Goal: Find specific page/section: Find specific page/section

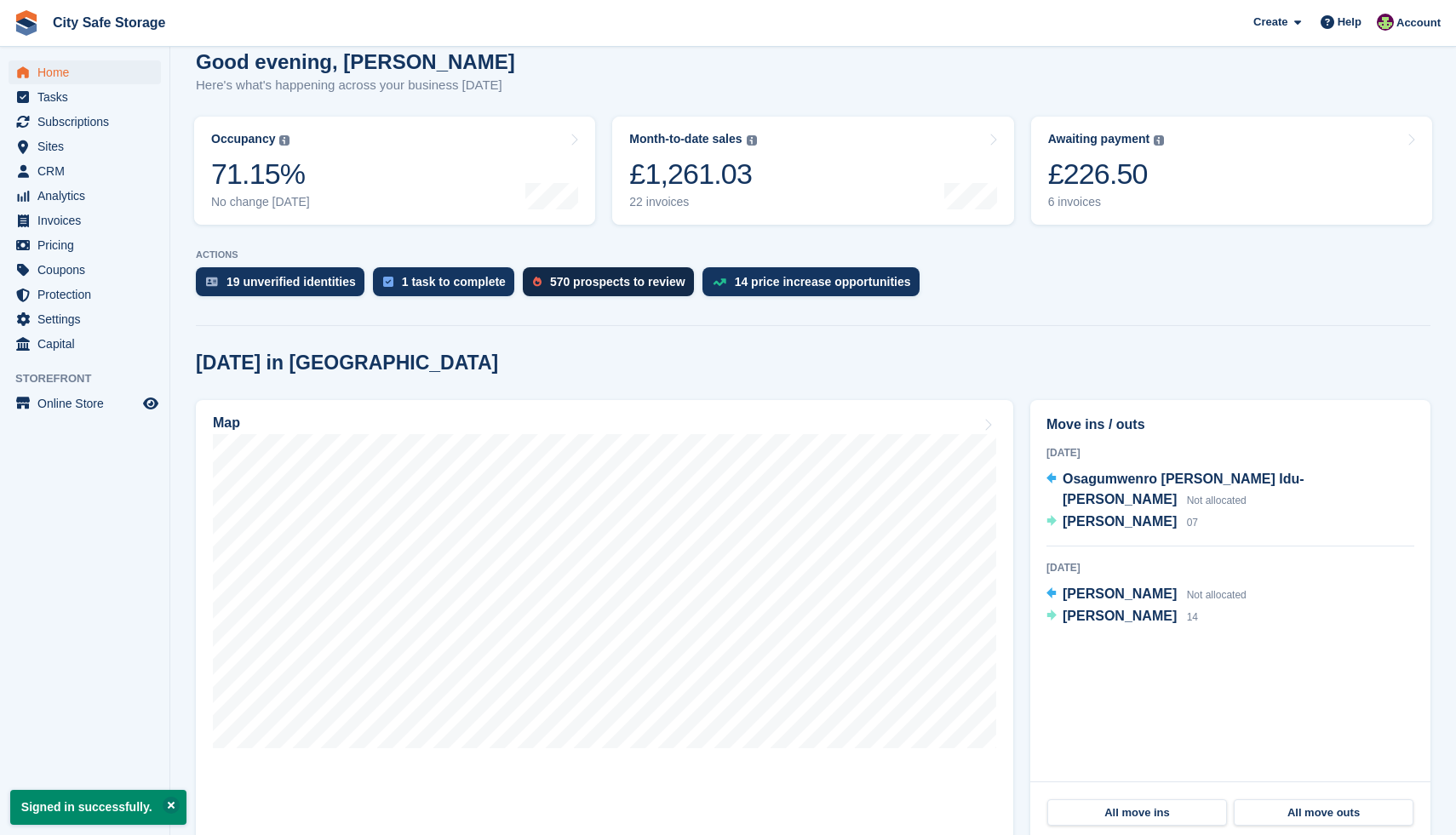
scroll to position [164, 0]
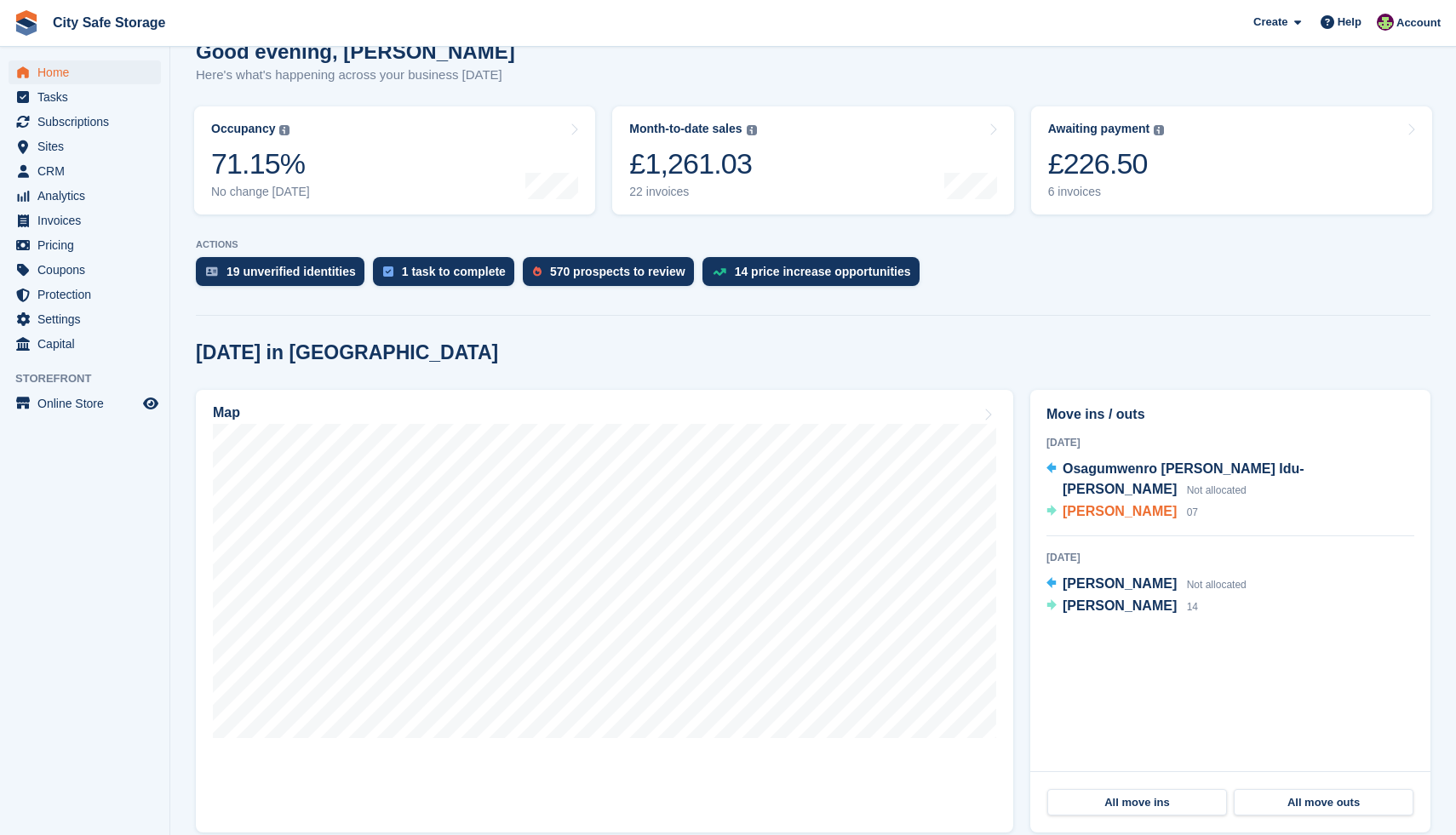
click at [1126, 504] on span "[PERSON_NAME]" at bounding box center [1119, 511] width 115 height 15
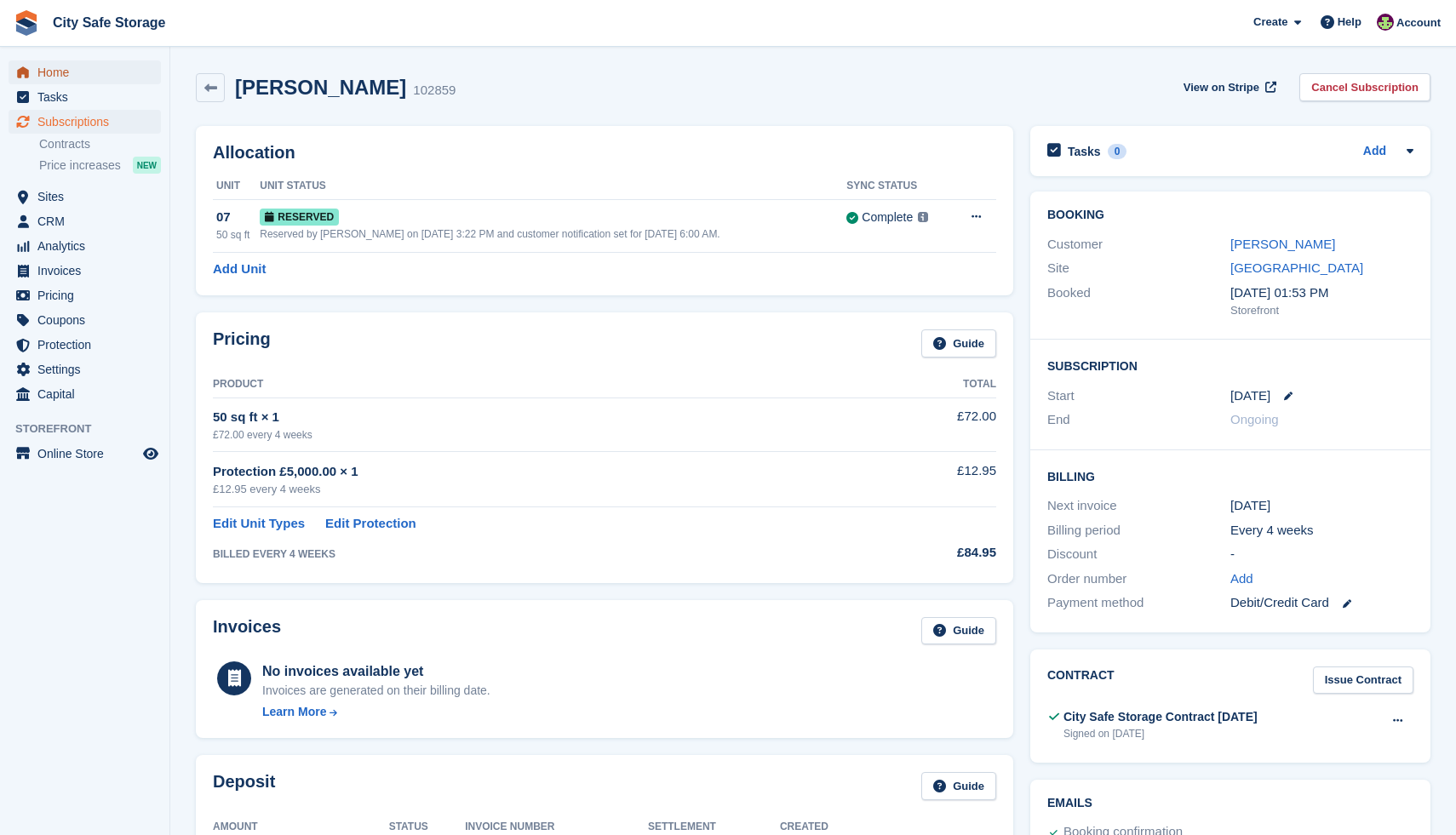
click at [67, 71] on span "Home" at bounding box center [88, 72] width 102 height 24
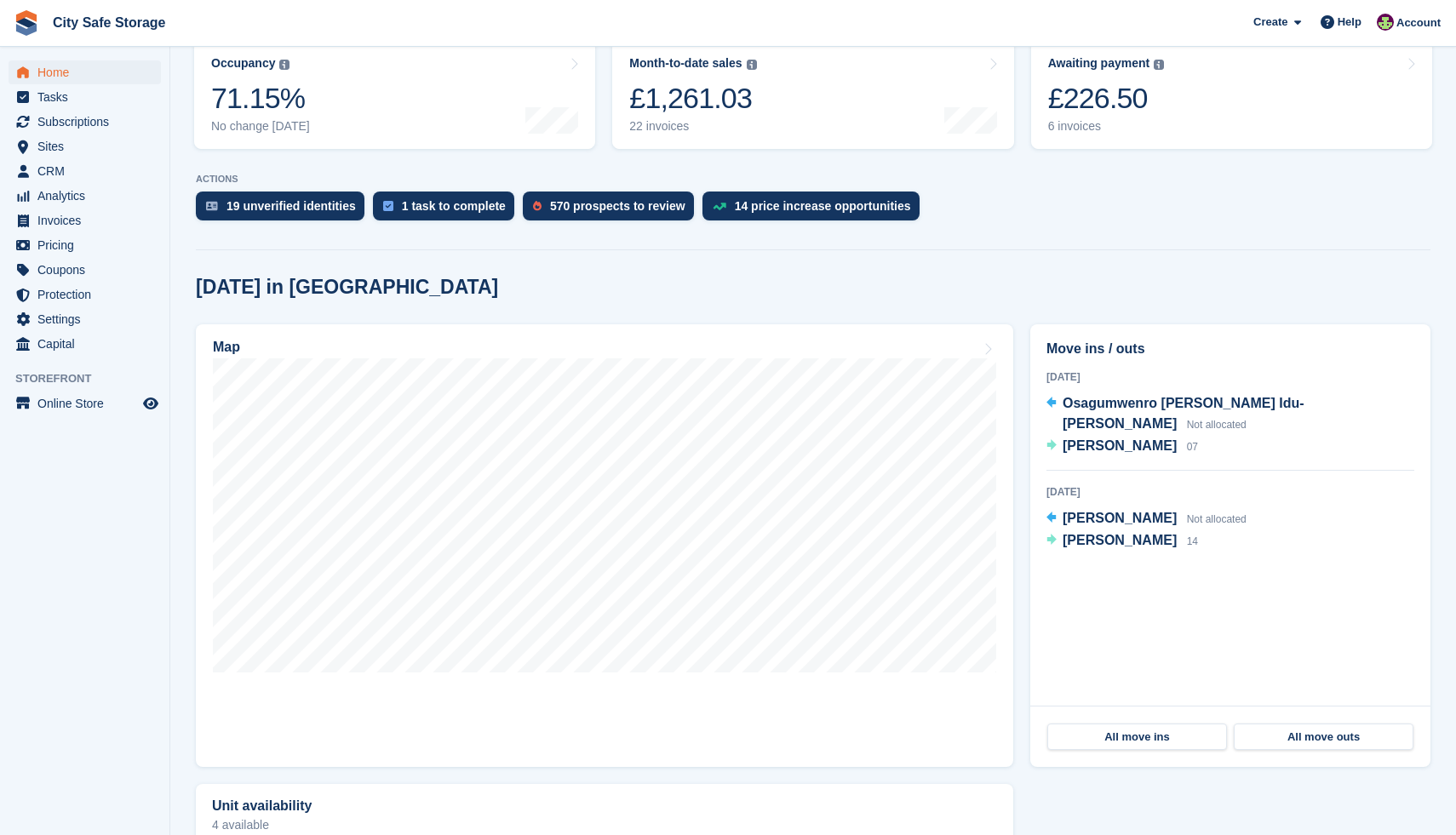
scroll to position [234, 0]
